Goal: Find contact information: Find contact information

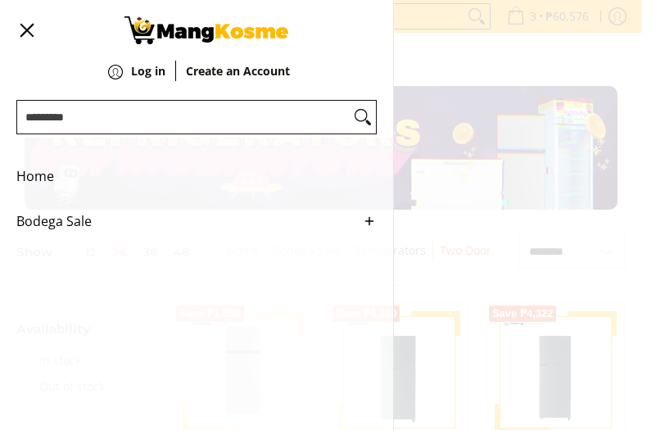
click at [468, 78] on div "3 Log in" at bounding box center [321, 55] width 642 height 45
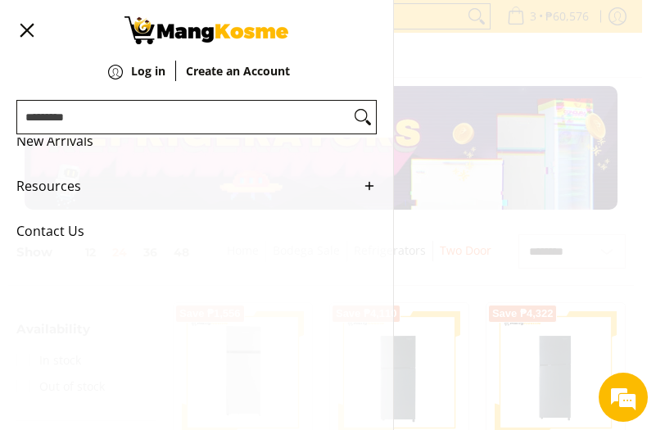
scroll to position [222, 0]
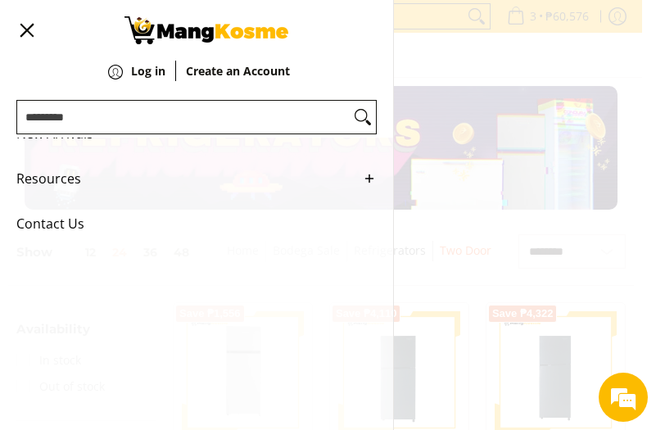
click at [72, 237] on span "Contact Us" at bounding box center [184, 223] width 336 height 45
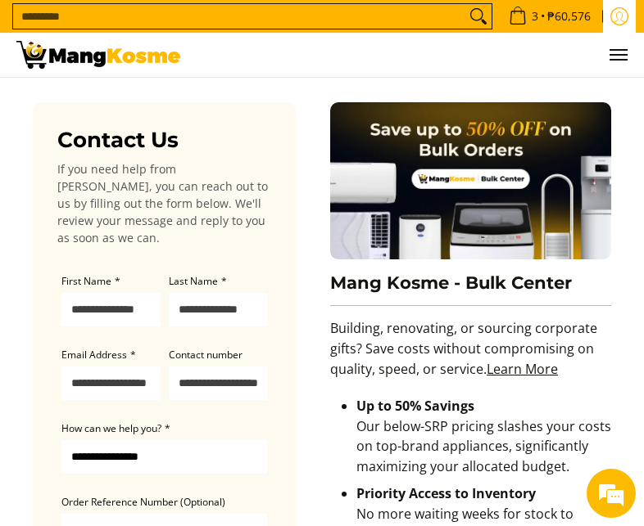
click at [608, 11] on link "Log in" at bounding box center [619, 16] width 33 height 33
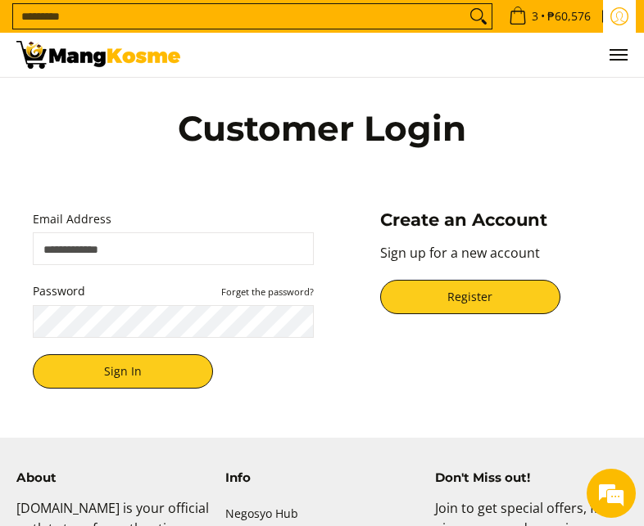
click at [619, 25] on link "Log in" at bounding box center [619, 16] width 33 height 33
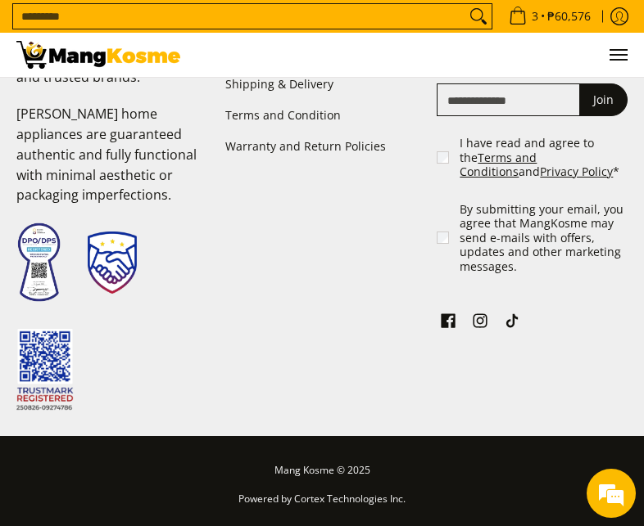
click at [329, 296] on div "About [DOMAIN_NAME] is your official outlet store for authentic home appliances…" at bounding box center [321, 208] width 627 height 458
click at [617, 55] on span "Menu" at bounding box center [618, 55] width 20 height 0
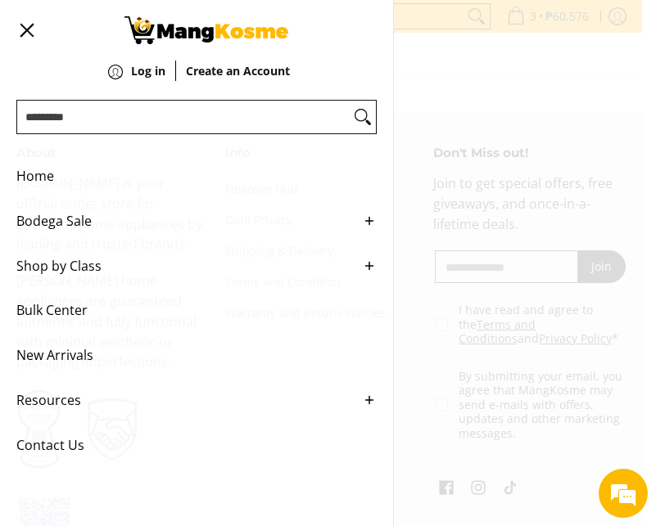
scroll to position [247, 0]
